Goal: Information Seeking & Learning: Check status

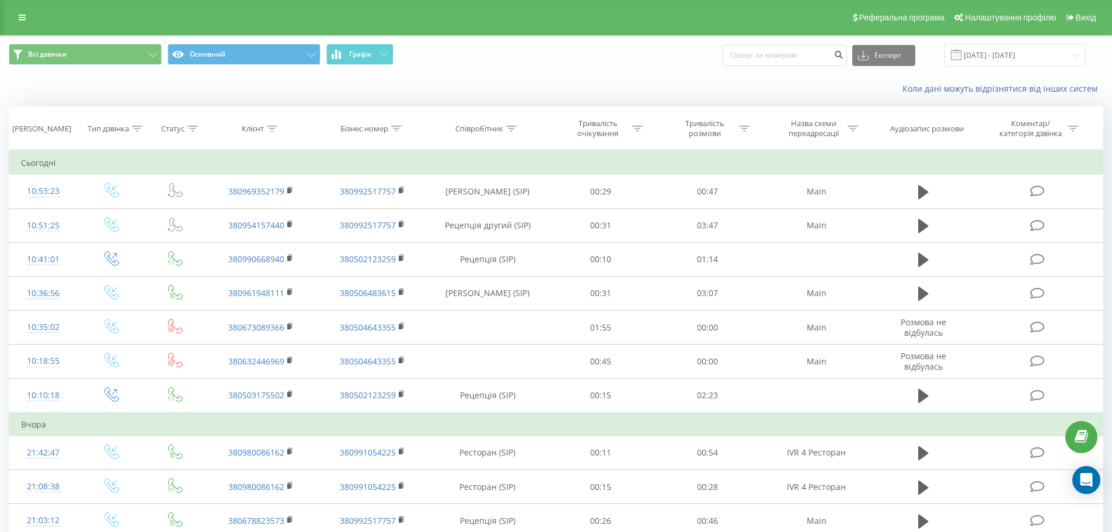
click at [17, 20] on link at bounding box center [22, 17] width 21 height 16
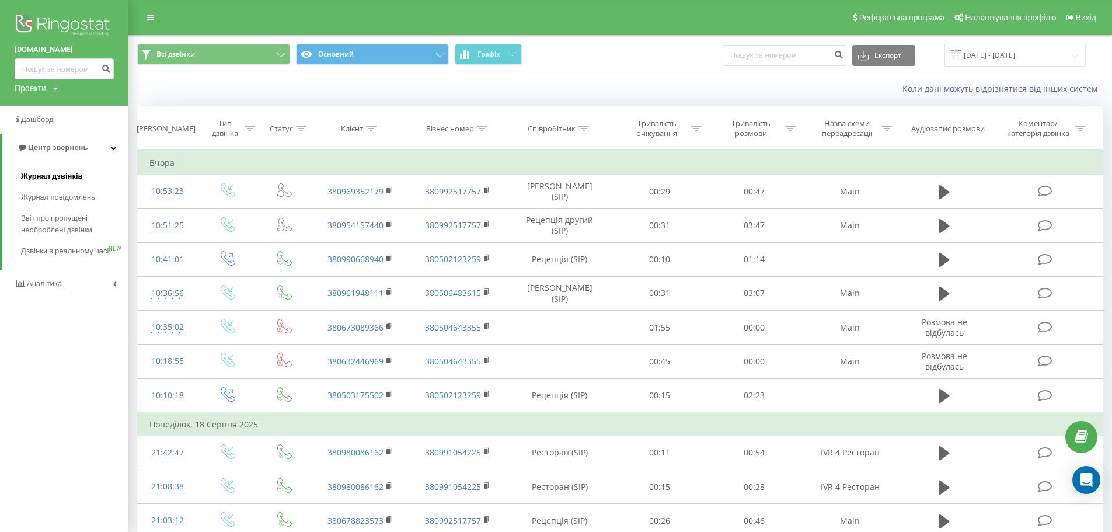
click at [32, 175] on span "Журнал дзвінків" at bounding box center [52, 176] width 62 height 12
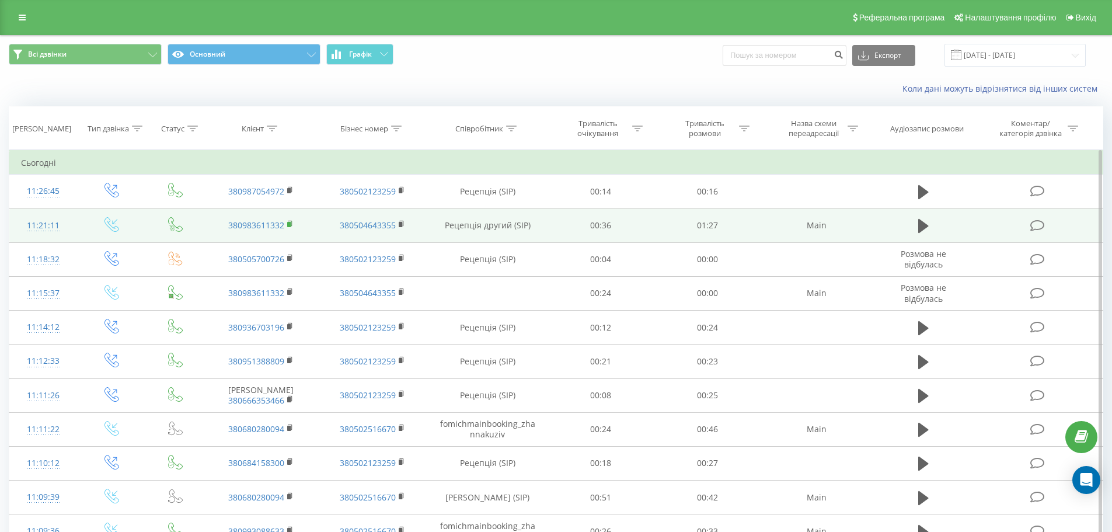
click at [289, 224] on rect at bounding box center [289, 224] width 4 height 5
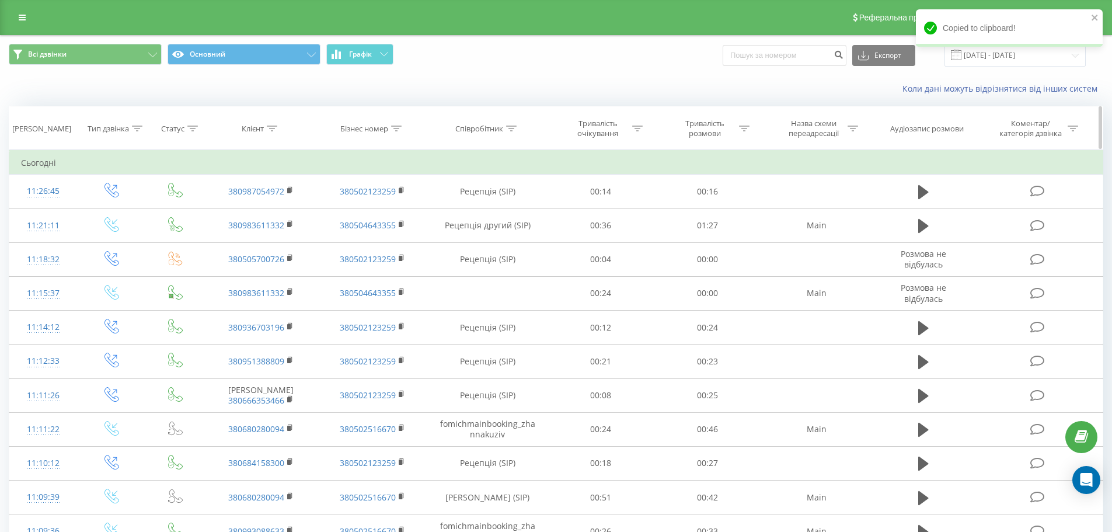
click at [421, 114] on th "Бізнес номер" at bounding box center [372, 128] width 111 height 43
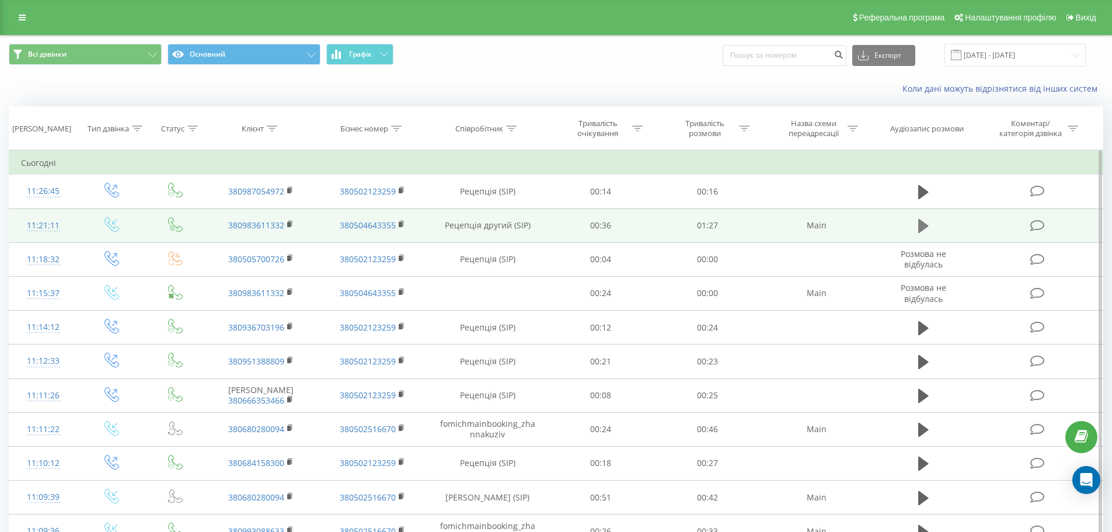
click at [917, 220] on button at bounding box center [924, 226] width 18 height 18
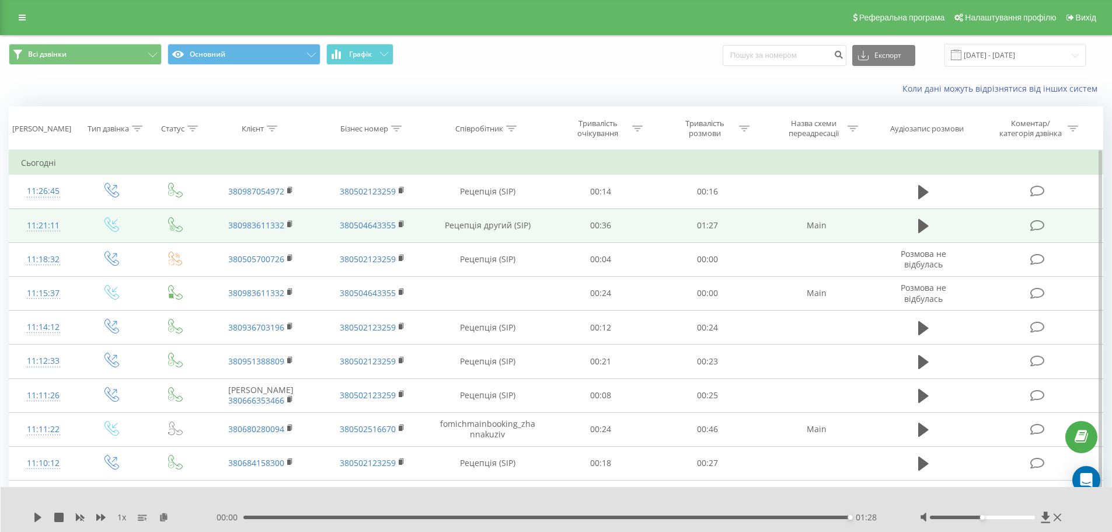
click at [43, 521] on div "1 x" at bounding box center [124, 517] width 183 height 12
click at [37, 517] on icon at bounding box center [37, 517] width 7 height 9
click at [929, 225] on button at bounding box center [924, 226] width 18 height 18
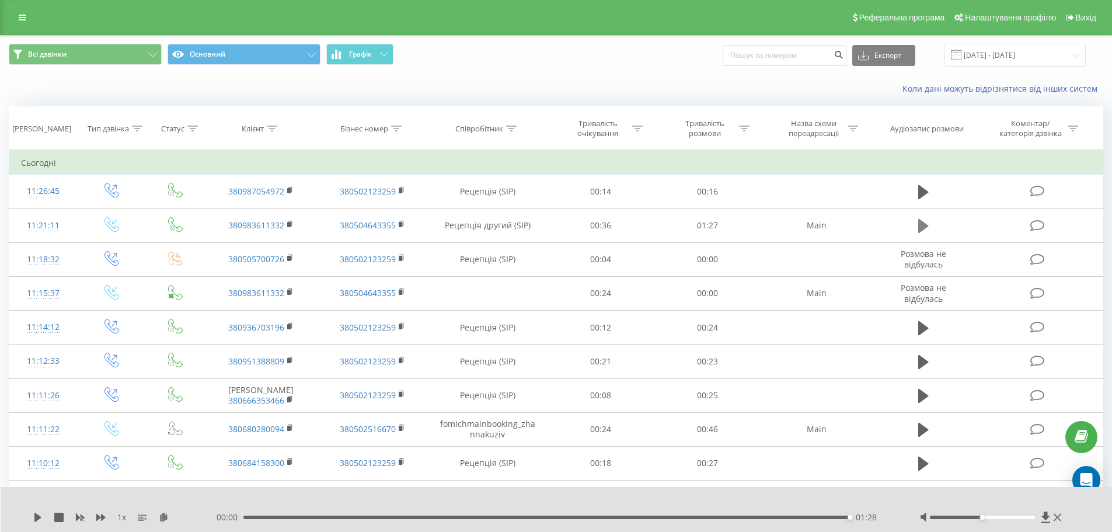
click at [928, 222] on icon at bounding box center [923, 226] width 11 height 16
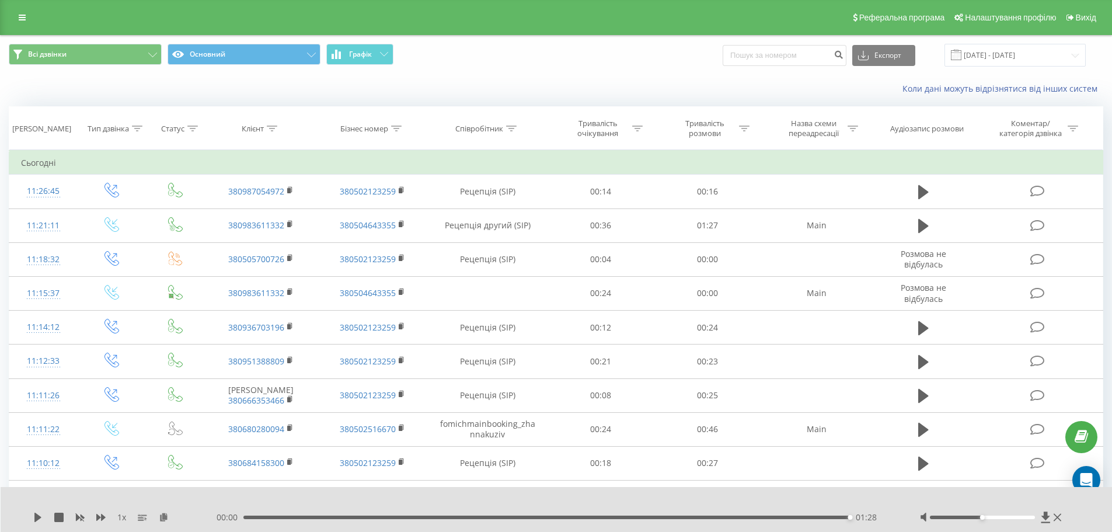
click at [928, 222] on icon at bounding box center [923, 226] width 11 height 16
click at [922, 222] on icon at bounding box center [923, 226] width 11 height 14
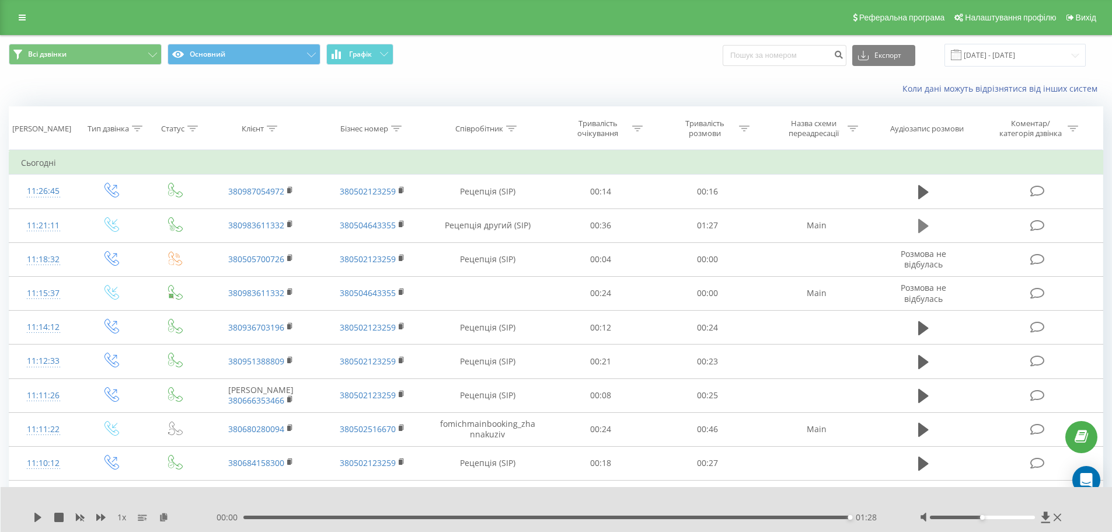
click at [913, 220] on td at bounding box center [923, 225] width 103 height 34
click at [924, 228] on icon at bounding box center [923, 226] width 11 height 14
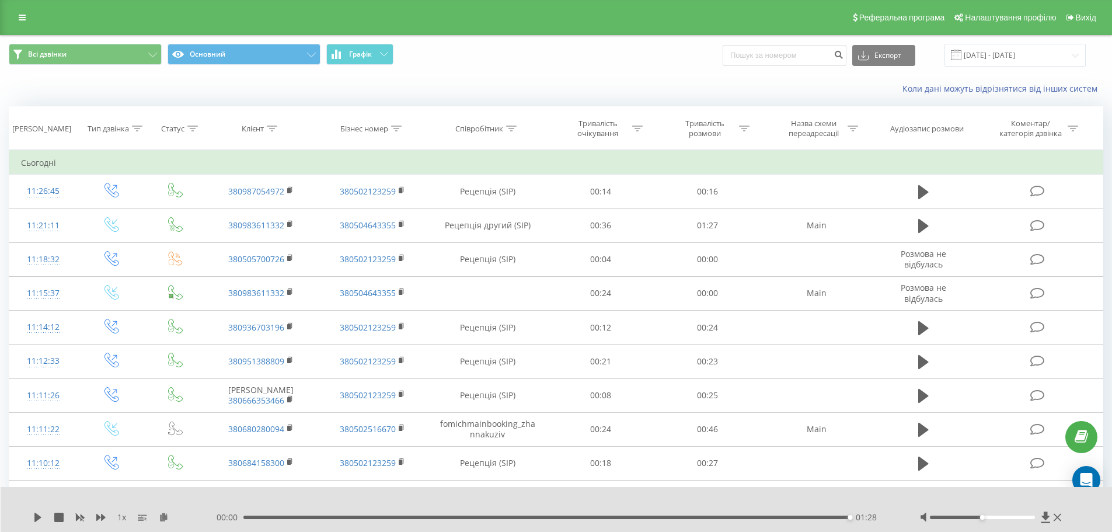
click at [924, 228] on icon at bounding box center [923, 226] width 11 height 14
click at [823, 514] on div "00:00 01:28 01:28" at bounding box center [554, 517] width 674 height 12
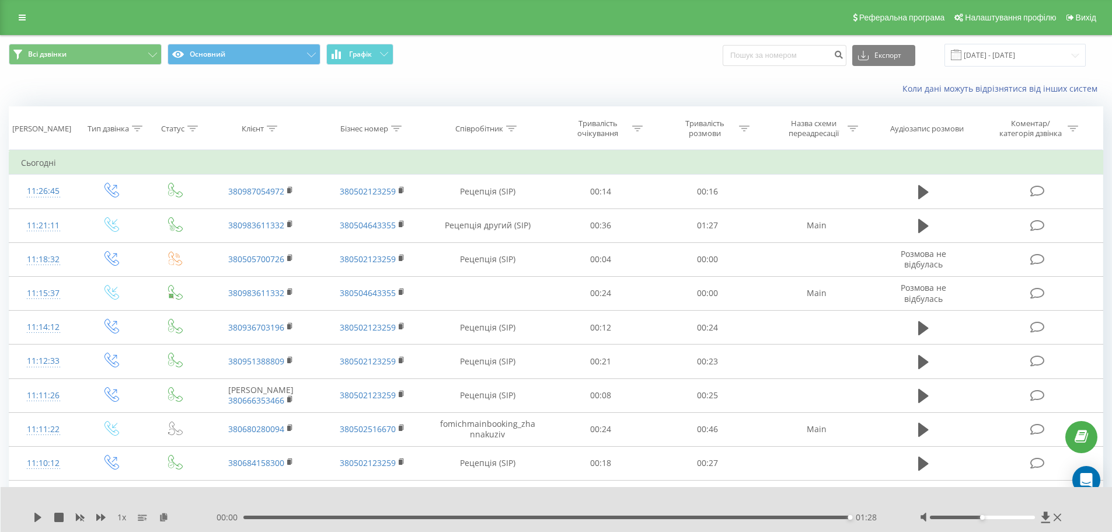
click at [833, 521] on div "00:00 01:28 01:28" at bounding box center [554, 517] width 674 height 12
click at [832, 518] on div "01:28" at bounding box center [546, 517] width 607 height 4
click at [832, 518] on div "01:25" at bounding box center [833, 517] width 5 height 5
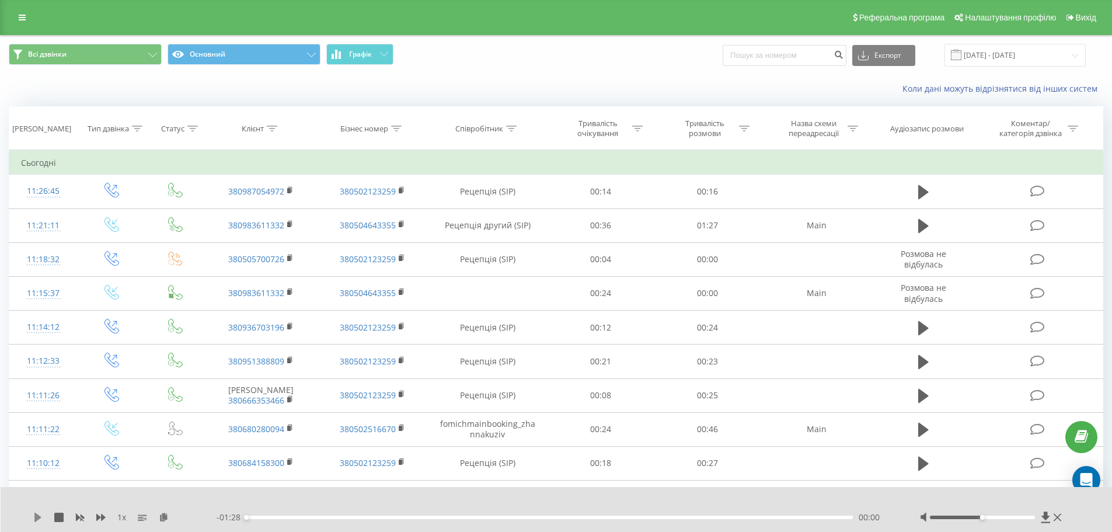
click at [36, 517] on icon at bounding box center [37, 517] width 9 height 9
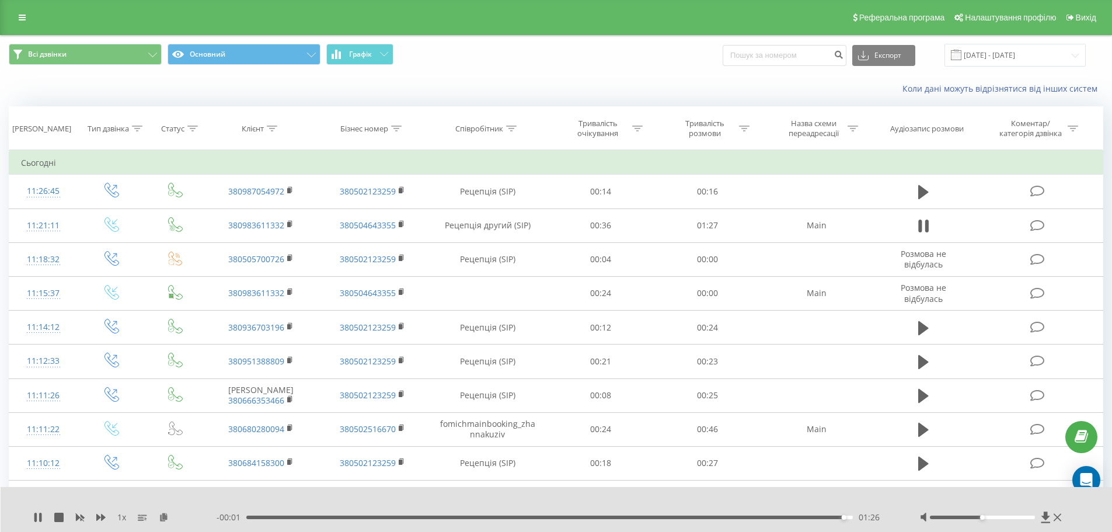
click at [302, 514] on div "- 00:01 01:26 01:26" at bounding box center [554, 517] width 674 height 12
click at [308, 521] on div "- 00:00 01:27 01:27" at bounding box center [554, 517] width 674 height 12
click at [308, 515] on div "- 00:00 01:27 01:27" at bounding box center [554, 517] width 674 height 12
click at [32, 519] on div "1 x 00:00 01:28 01:28" at bounding box center [557, 509] width 1112 height 45
click at [37, 520] on icon at bounding box center [37, 517] width 7 height 9
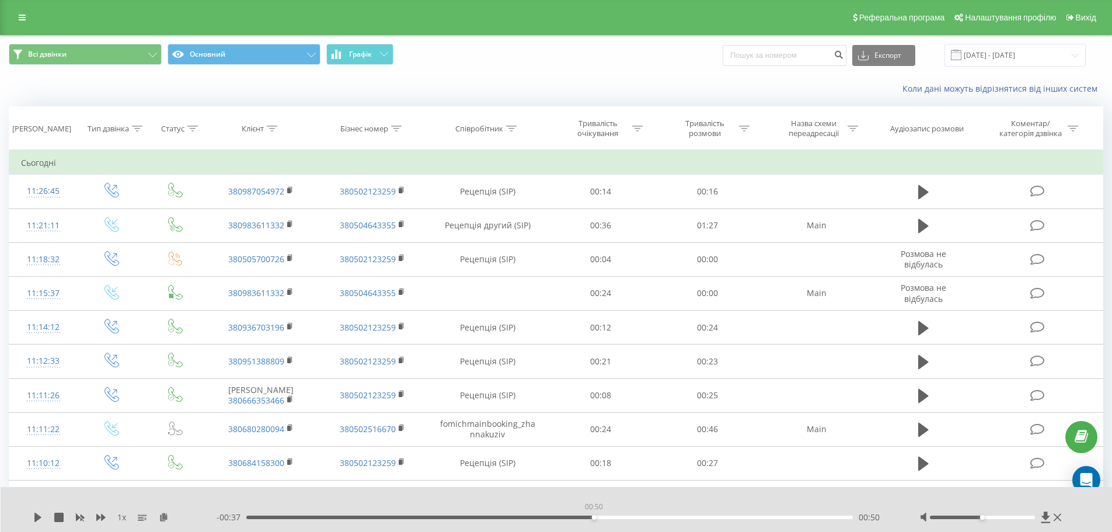
click at [591, 516] on div "00:50" at bounding box center [549, 517] width 607 height 4
click at [591, 516] on div "00:00" at bounding box center [549, 517] width 607 height 4
click at [34, 514] on icon at bounding box center [37, 517] width 9 height 9
click at [36, 513] on icon at bounding box center [37, 517] width 9 height 9
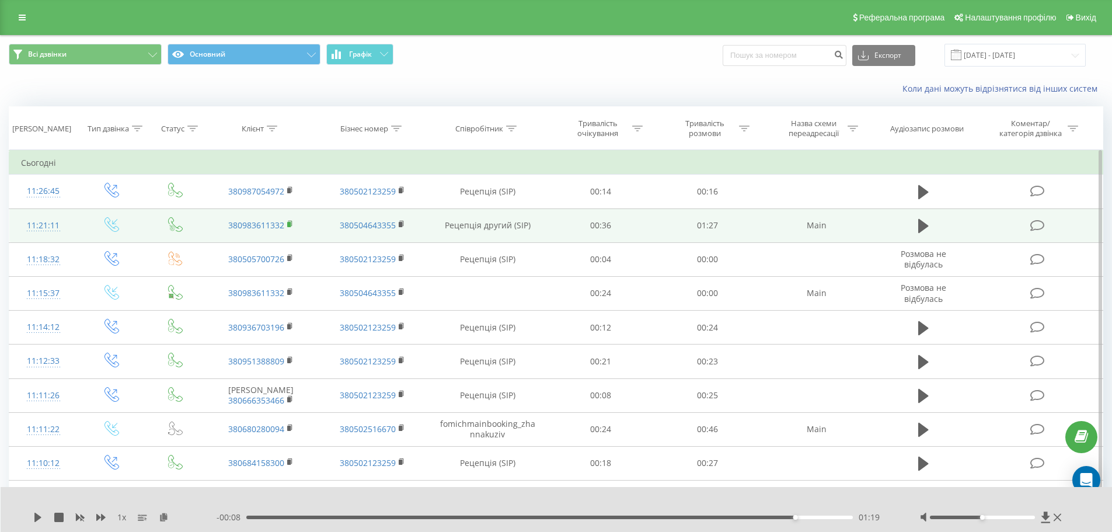
click at [290, 222] on icon at bounding box center [290, 224] width 6 height 8
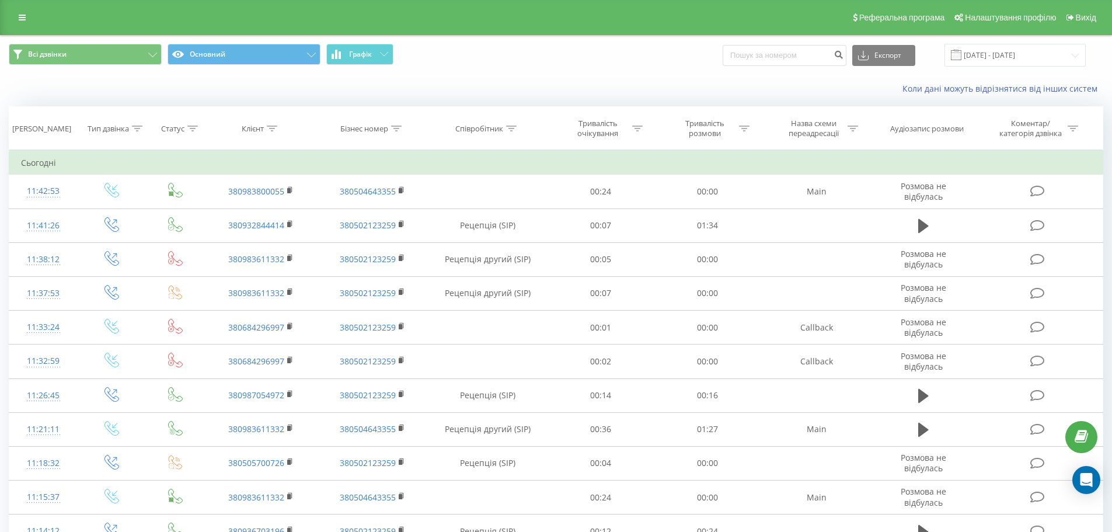
click at [360, 80] on div "Коли дані можуть відрізнятися вiд інших систем" at bounding box center [556, 89] width 1111 height 28
paste input "0932844414"
type input "0932844414"
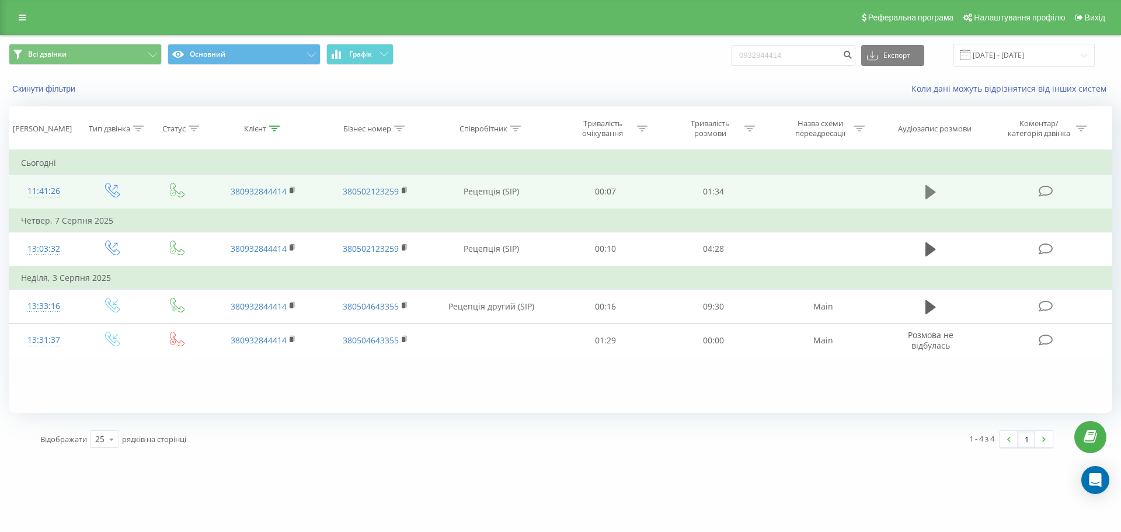
click at [923, 191] on button at bounding box center [931, 192] width 18 height 18
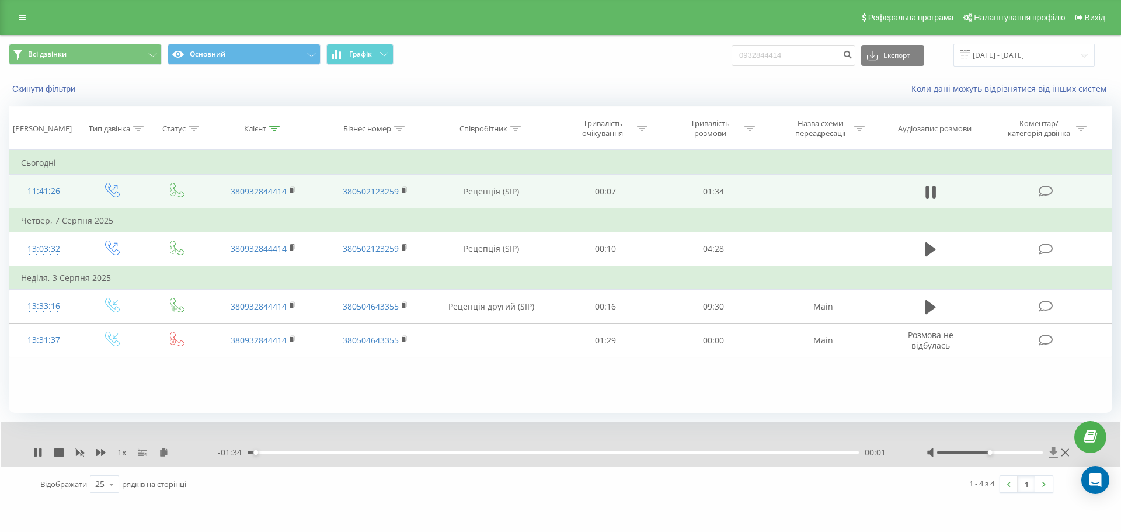
click at [1053, 450] on icon at bounding box center [1053, 452] width 9 height 11
click at [1033, 448] on div at bounding box center [998, 453] width 145 height 12
click at [1038, 456] on div at bounding box center [998, 453] width 145 height 12
click at [1037, 454] on div at bounding box center [990, 453] width 106 height 4
drag, startPoint x: 1037, startPoint y: 454, endPoint x: 1046, endPoint y: 457, distance: 9.2
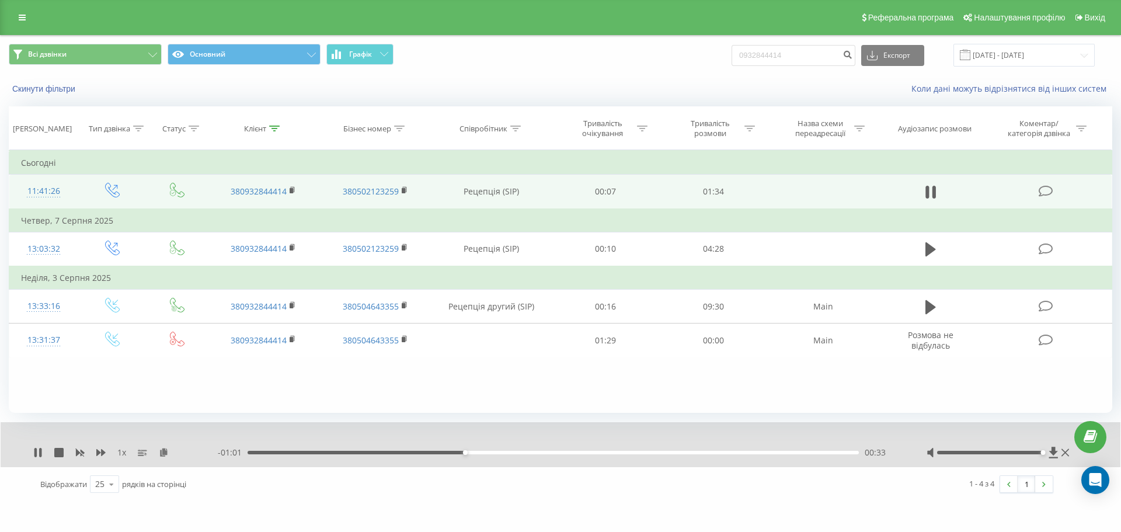
click at [1046, 457] on div at bounding box center [998, 453] width 145 height 12
click at [1053, 452] on icon at bounding box center [1053, 452] width 9 height 11
drag, startPoint x: 44, startPoint y: 448, endPoint x: 39, endPoint y: 447, distance: 5.9
click at [44, 447] on div "1 x" at bounding box center [125, 453] width 184 height 12
click at [34, 451] on icon at bounding box center [35, 452] width 2 height 9
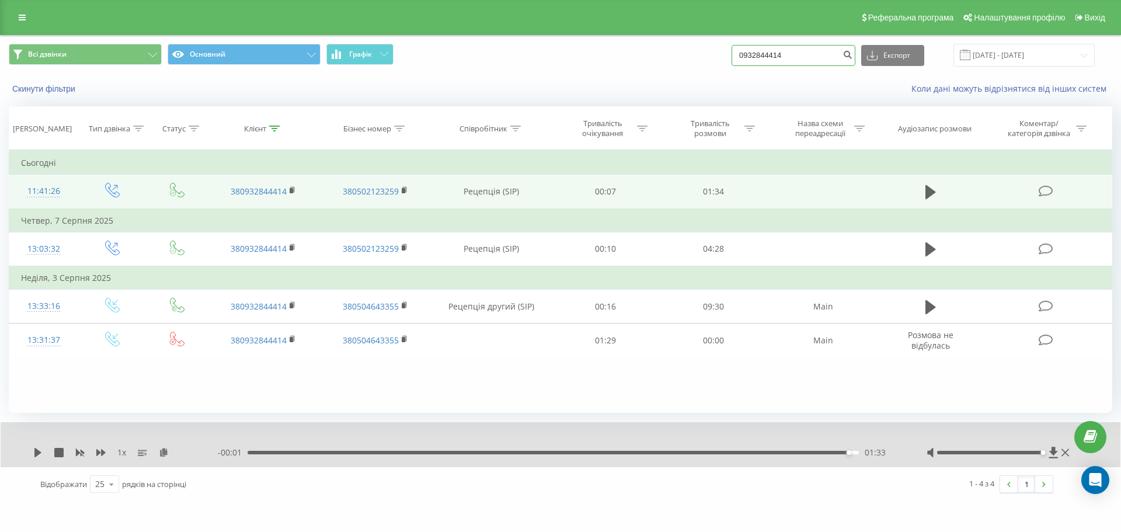
drag, startPoint x: 848, startPoint y: 55, endPoint x: 710, endPoint y: 37, distance: 139.5
click at [710, 37] on div "Всі дзвінки Основний Графік 0932844414 Експорт .csv .xls .xlsx 20.05.2025 - 20.…" at bounding box center [561, 55] width 1120 height 39
drag, startPoint x: 22, startPoint y: 26, endPoint x: 15, endPoint y: 15, distance: 13.4
click at [19, 19] on div "Реферальна програма Налаштування профілю Вихід" at bounding box center [560, 17] width 1121 height 35
click at [14, 15] on link at bounding box center [22, 17] width 21 height 16
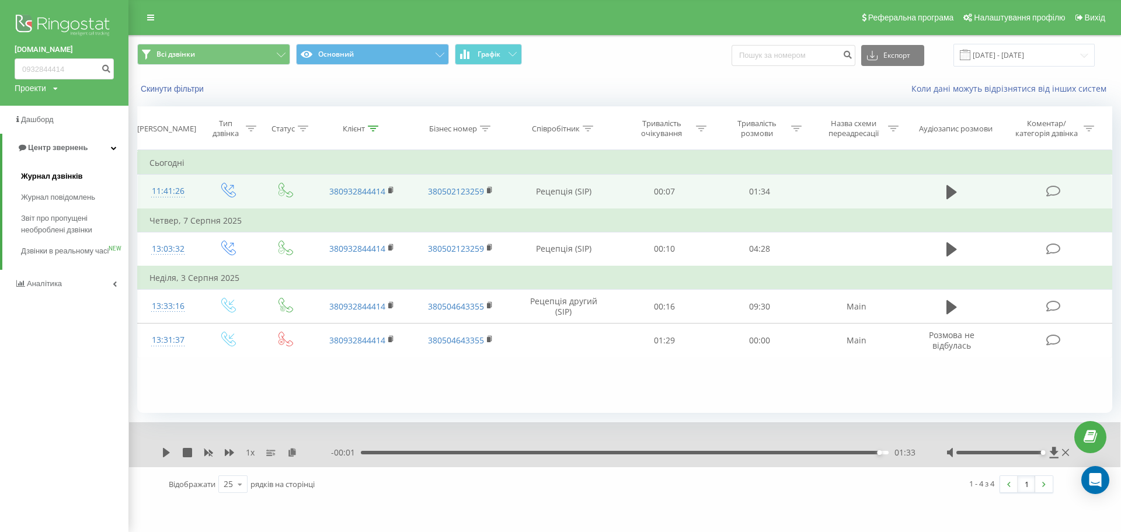
click at [100, 179] on link "Журнал дзвінків" at bounding box center [74, 176] width 107 height 21
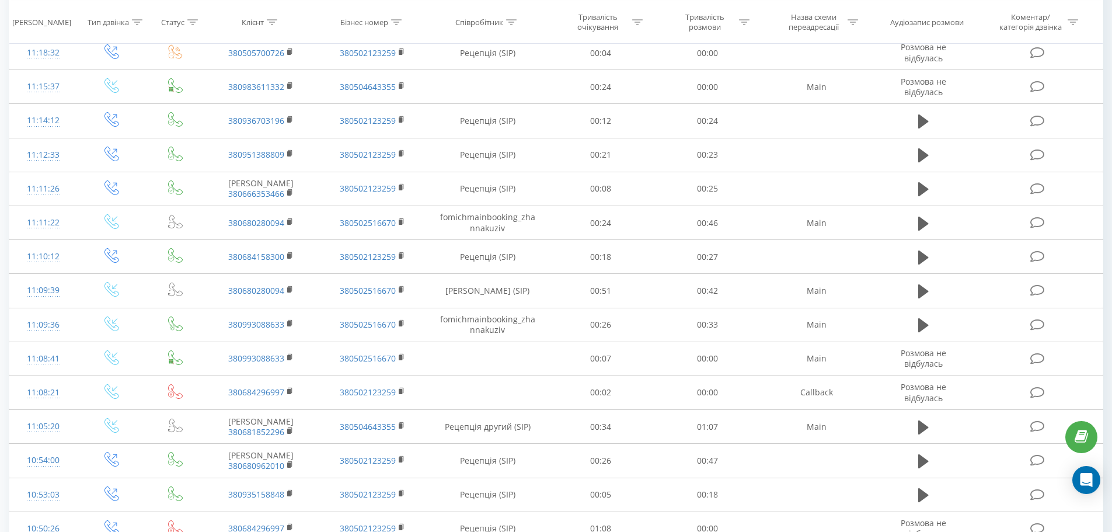
scroll to position [536, 0]
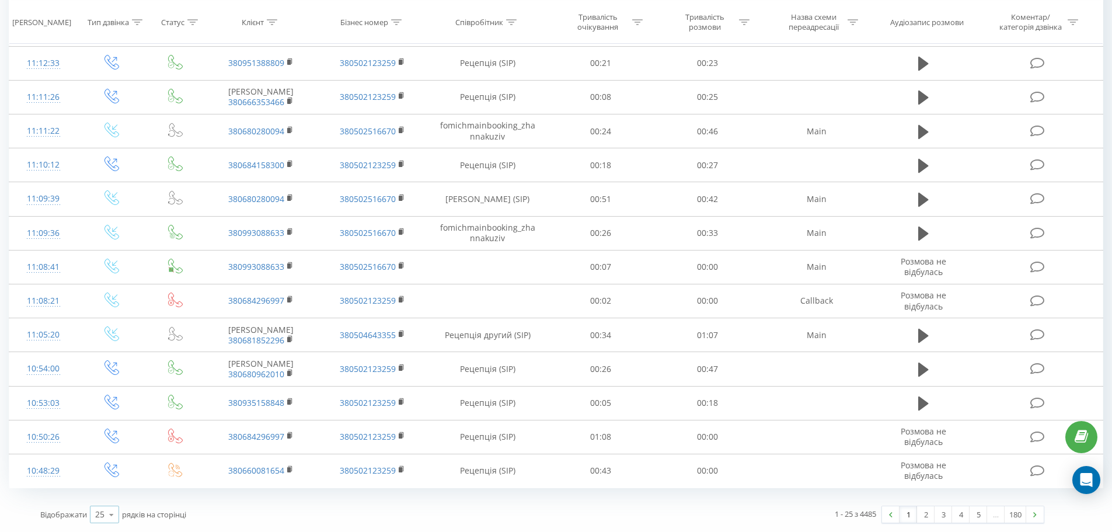
click at [105, 518] on icon at bounding box center [112, 514] width 18 height 23
click at [113, 492] on div "100" at bounding box center [104, 497] width 28 height 17
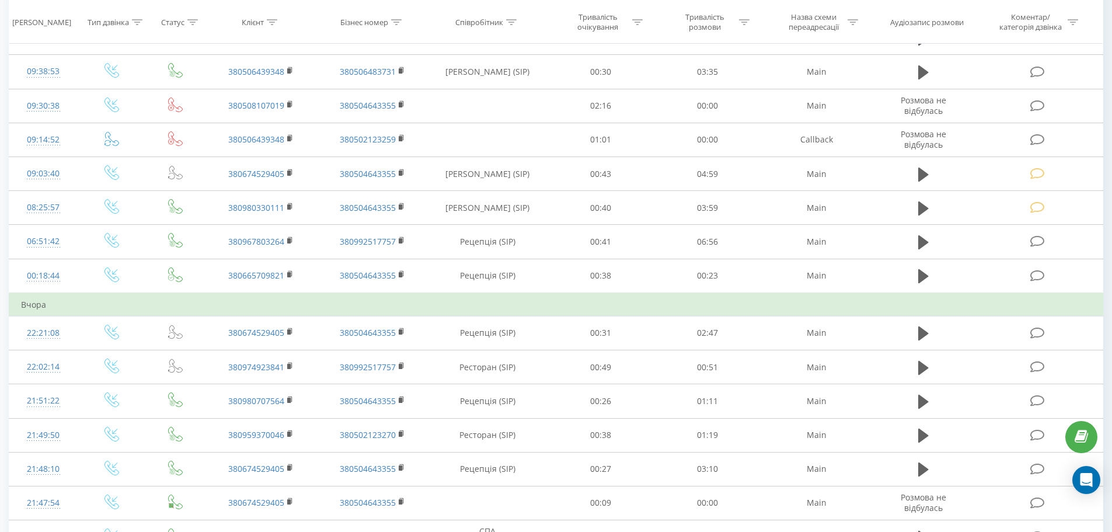
scroll to position [1559, 0]
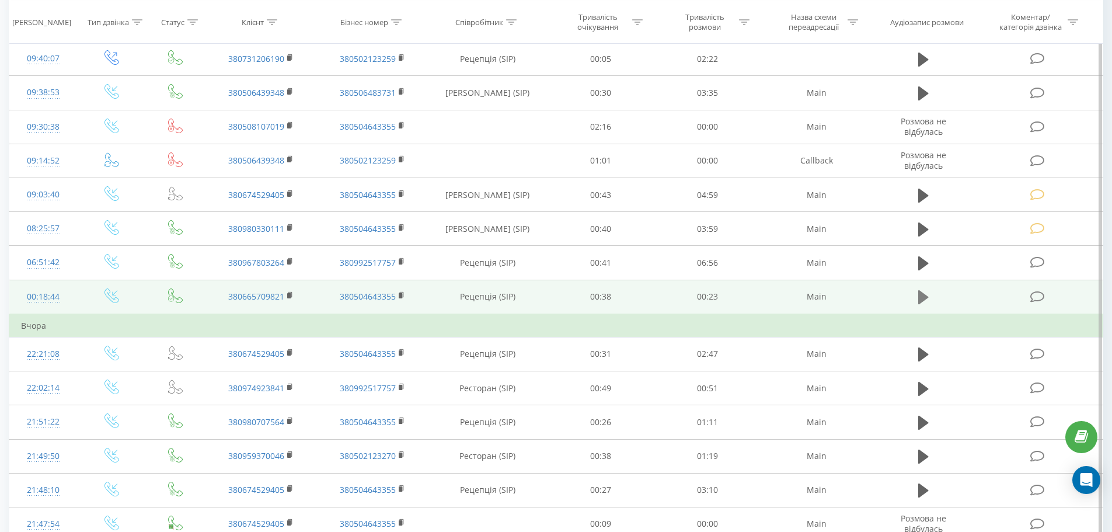
click at [921, 297] on icon at bounding box center [923, 297] width 11 height 14
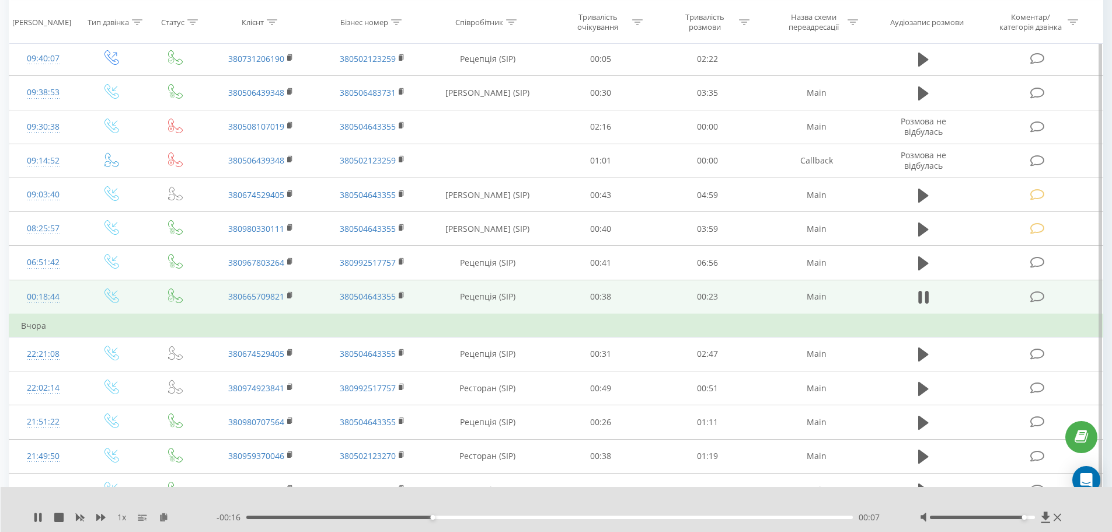
click at [1021, 516] on div at bounding box center [982, 517] width 105 height 4
drag, startPoint x: 1031, startPoint y: 520, endPoint x: 1041, endPoint y: 523, distance: 10.3
click at [1041, 523] on div at bounding box center [992, 517] width 145 height 12
click at [290, 297] on rect at bounding box center [289, 295] width 4 height 5
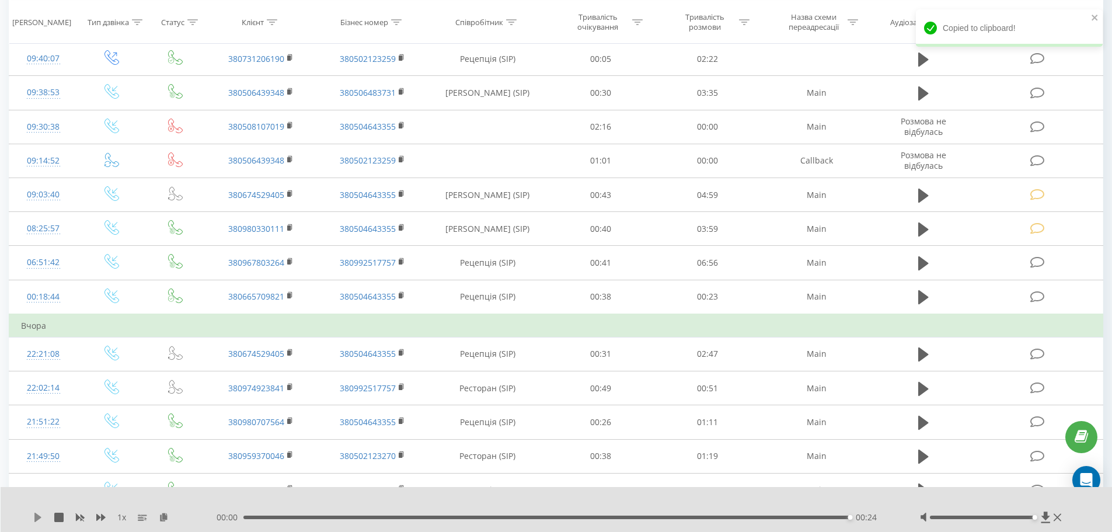
click at [35, 517] on icon at bounding box center [37, 517] width 9 height 9
click at [40, 514] on icon at bounding box center [37, 517] width 9 height 9
click at [924, 291] on icon at bounding box center [923, 297] width 11 height 16
click at [928, 296] on icon at bounding box center [923, 297] width 11 height 16
click at [246, 518] on div "00:24" at bounding box center [546, 517] width 607 height 4
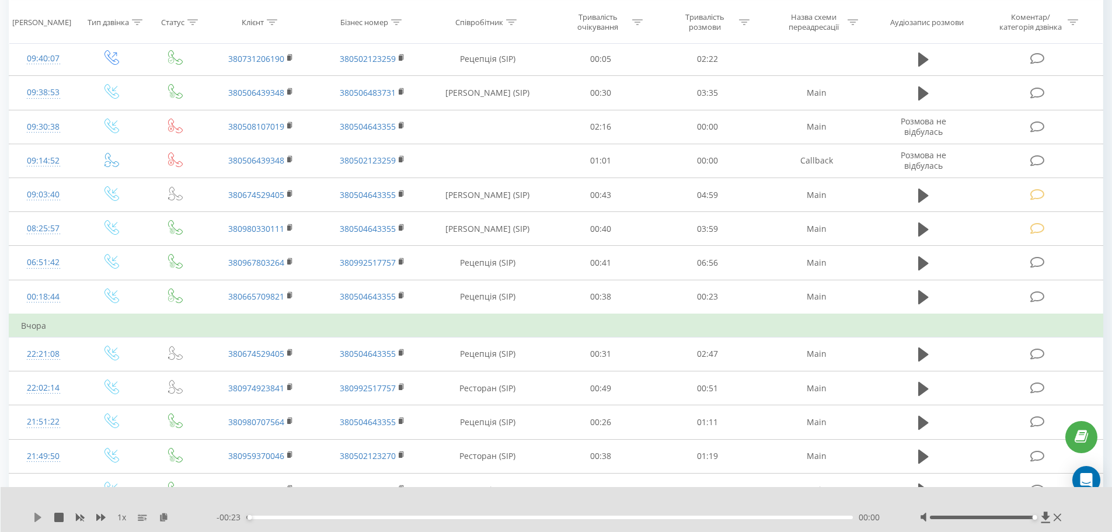
click at [44, 513] on div "1 x" at bounding box center [124, 517] width 183 height 12
click at [31, 522] on div "1 x - 00:23 00:00 00:00" at bounding box center [557, 509] width 1112 height 45
click at [37, 517] on icon at bounding box center [37, 517] width 7 height 9
